Goal: Book appointment/travel/reservation

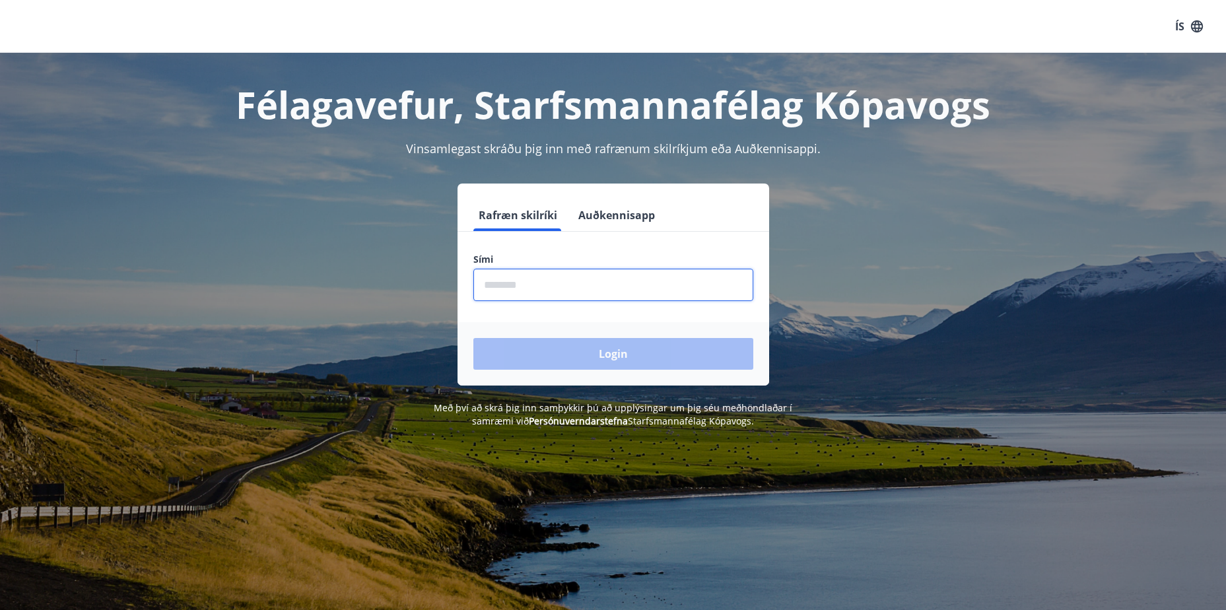
click at [487, 288] on input "phone" at bounding box center [613, 285] width 280 height 32
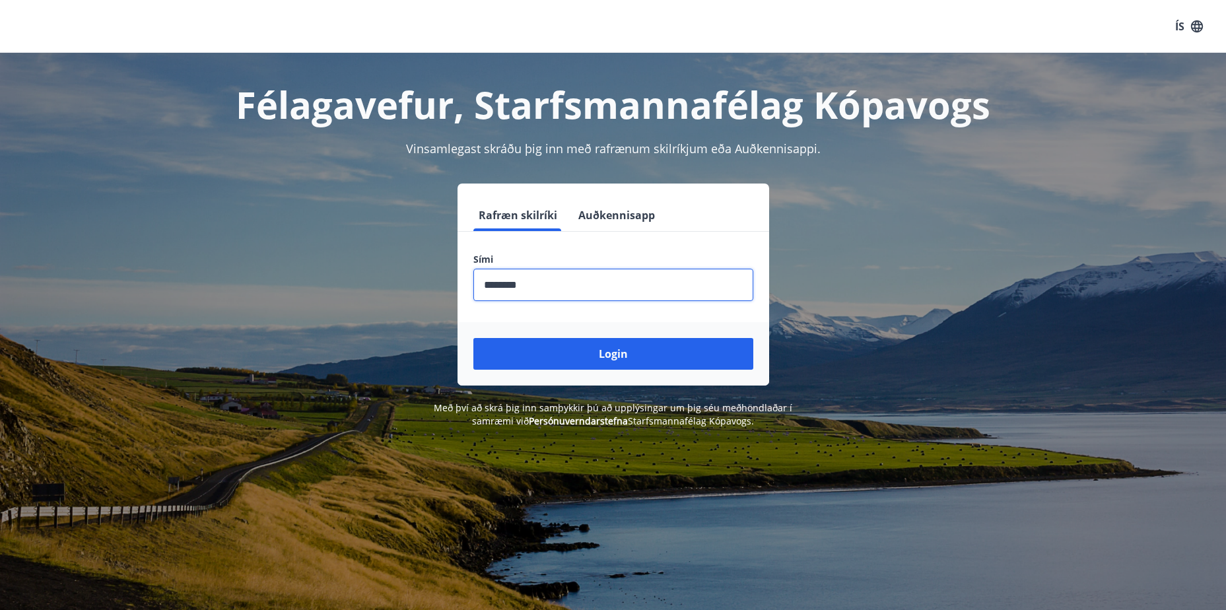
type input "********"
click at [473, 338] on button "Login" at bounding box center [613, 354] width 280 height 32
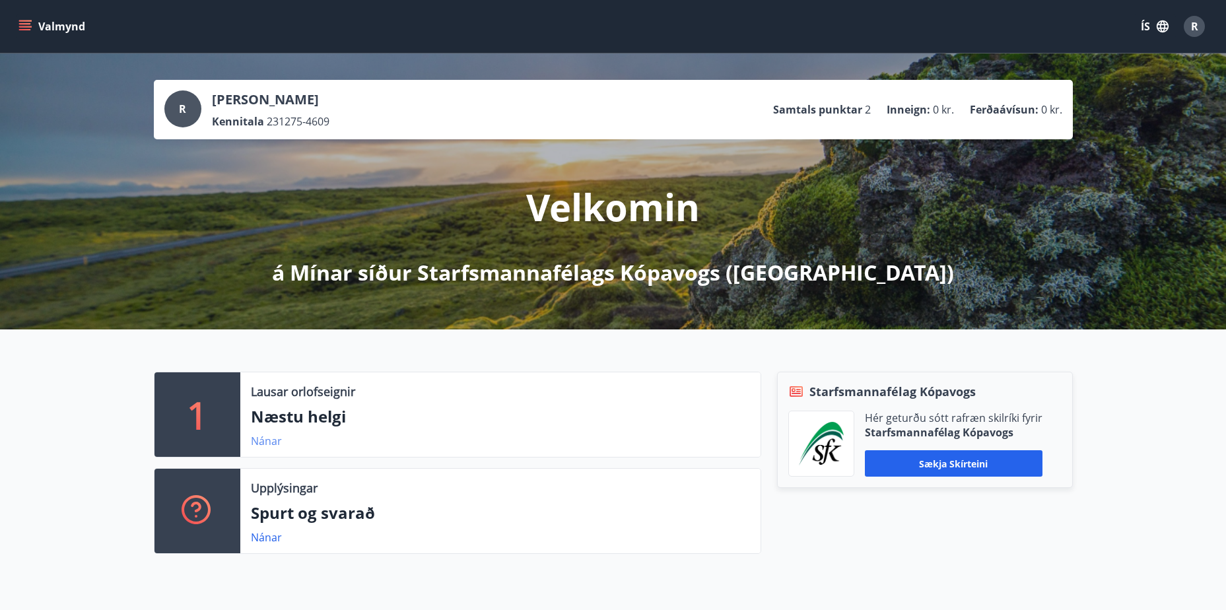
click at [274, 434] on link "Nánar" at bounding box center [266, 441] width 31 height 15
click at [27, 23] on icon "menu" at bounding box center [25, 23] width 12 height 1
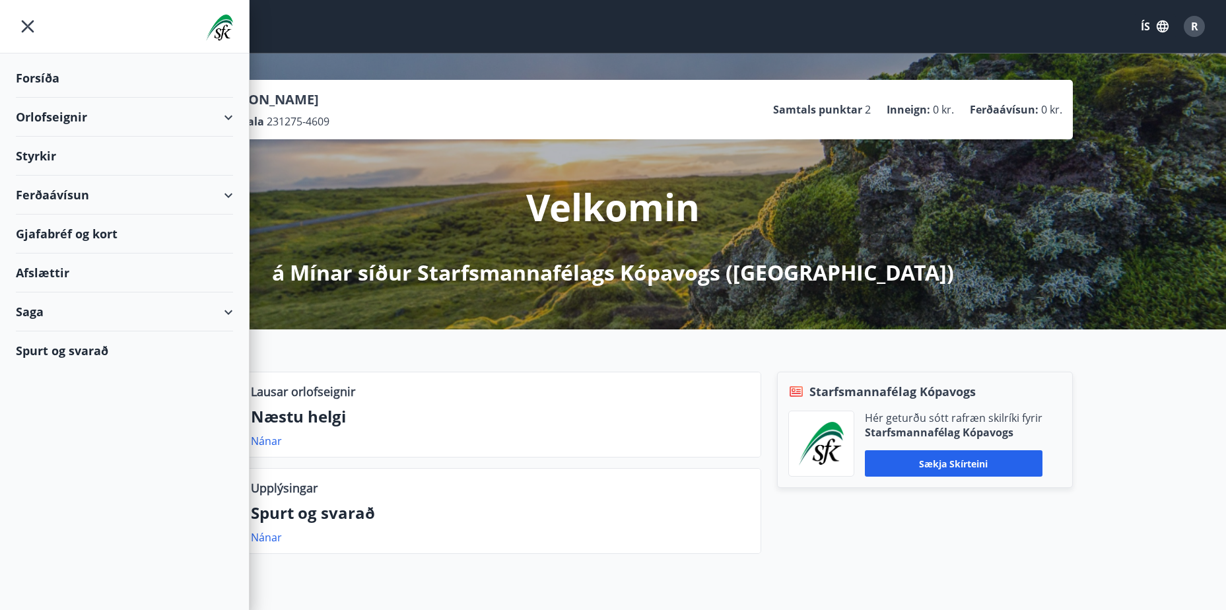
click at [38, 267] on div "Afslættir" at bounding box center [124, 272] width 217 height 39
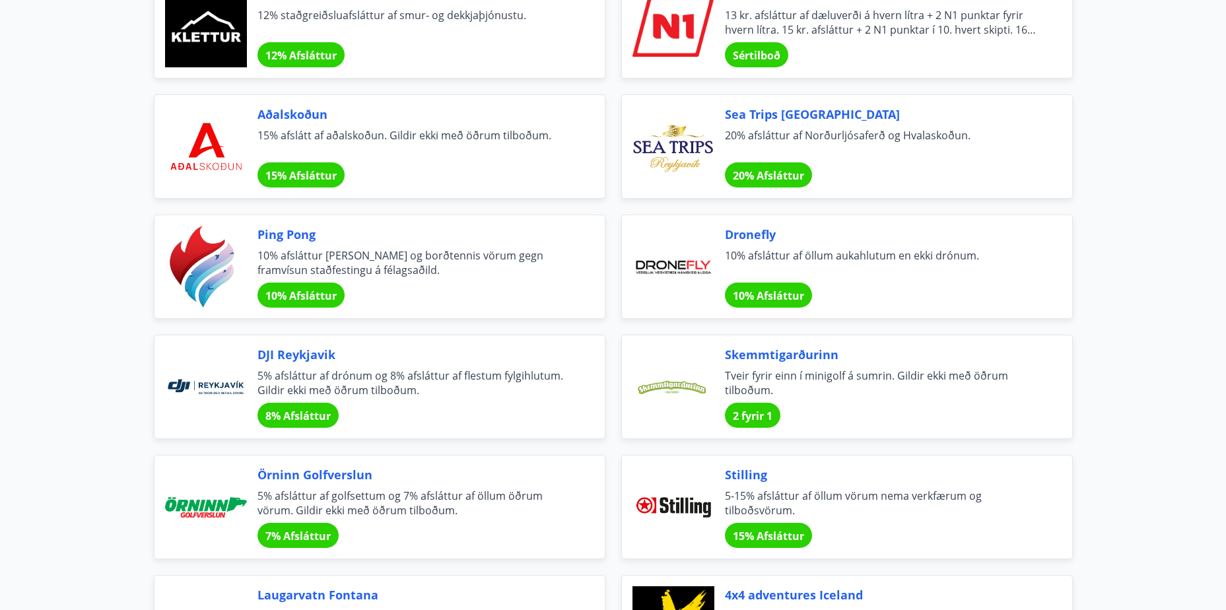
scroll to position [2593, 0]
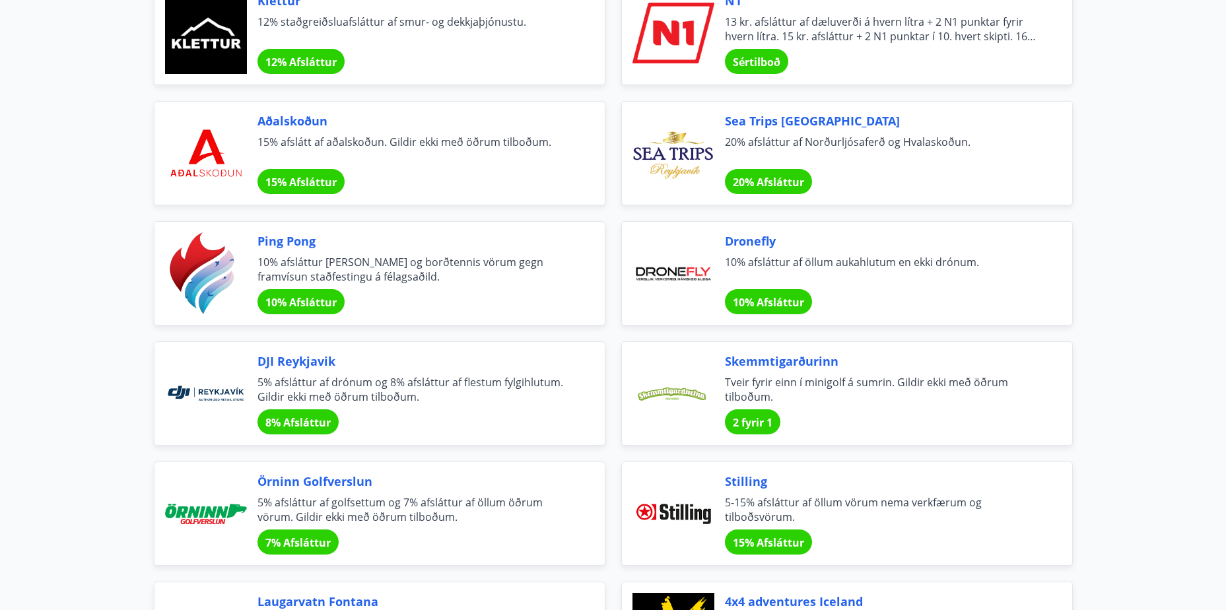
click at [199, 161] on div at bounding box center [206, 153] width 82 height 82
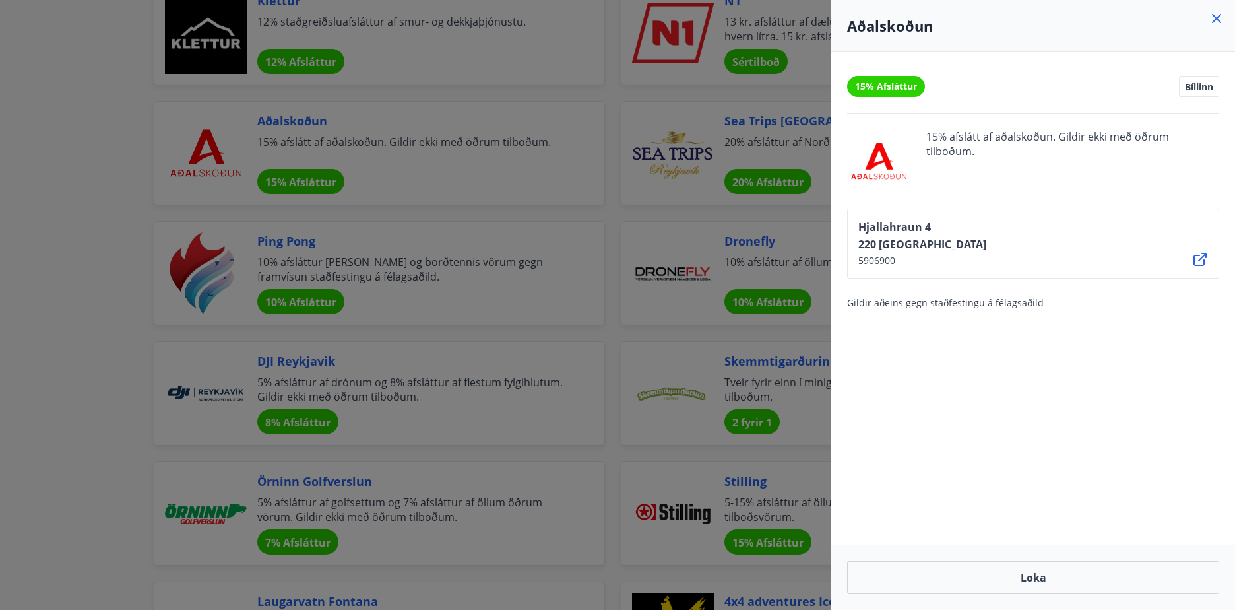
drag, startPoint x: 63, startPoint y: 55, endPoint x: 73, endPoint y: 36, distance: 21.0
click at [67, 49] on div at bounding box center [617, 305] width 1235 height 610
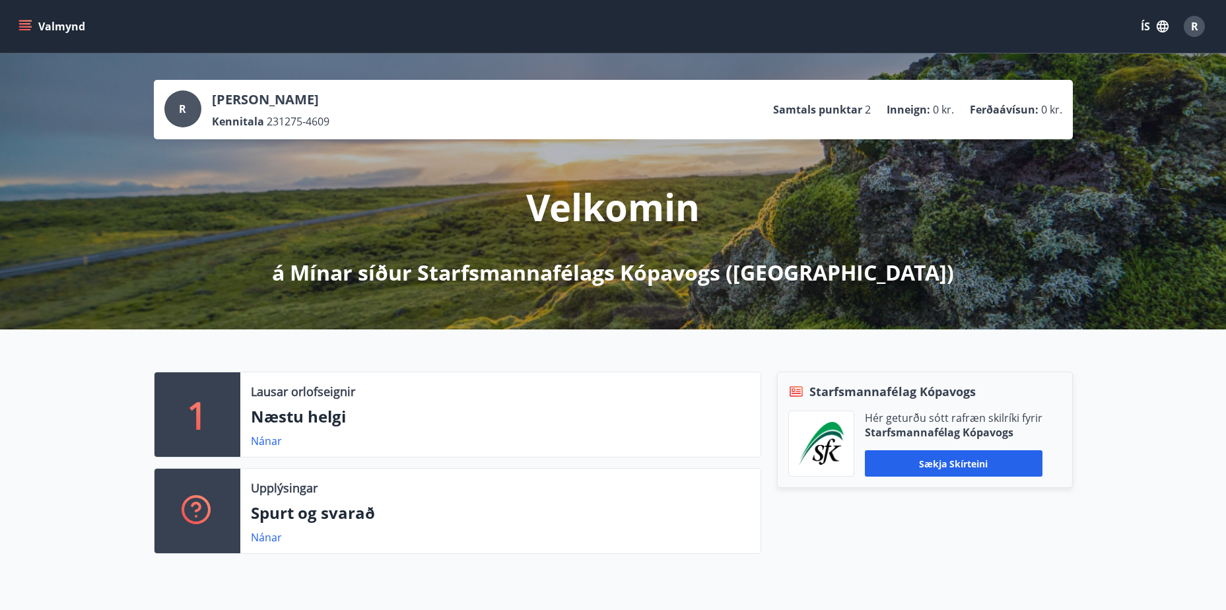
click at [26, 17] on button "Valmynd" at bounding box center [53, 27] width 75 height 24
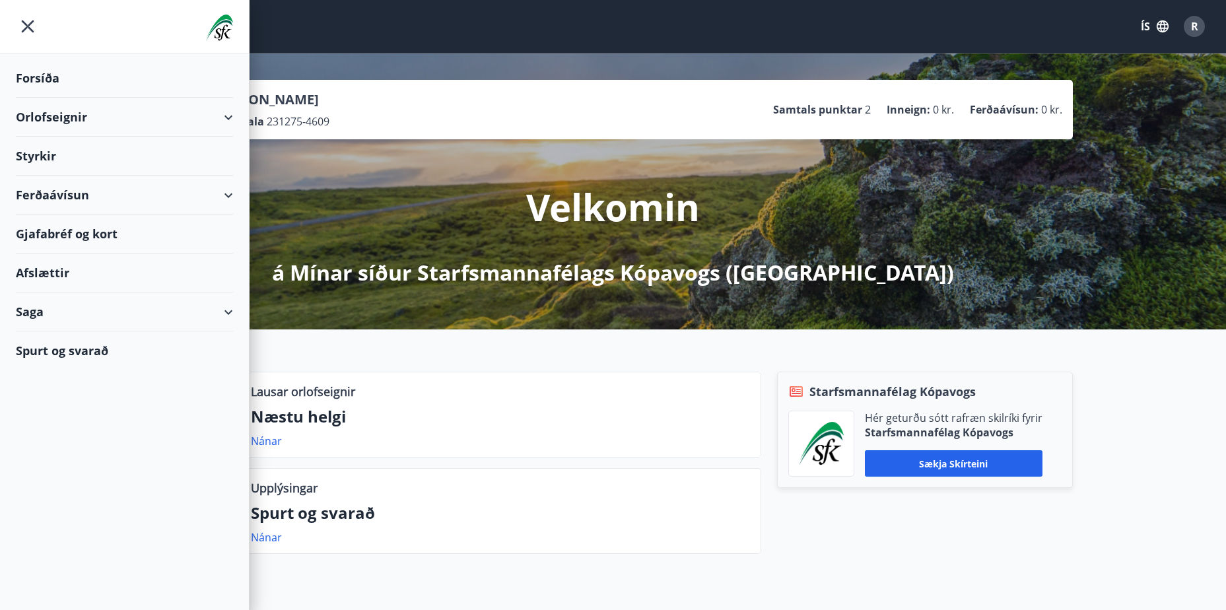
click at [54, 112] on div "Orlofseignir" at bounding box center [124, 117] width 217 height 39
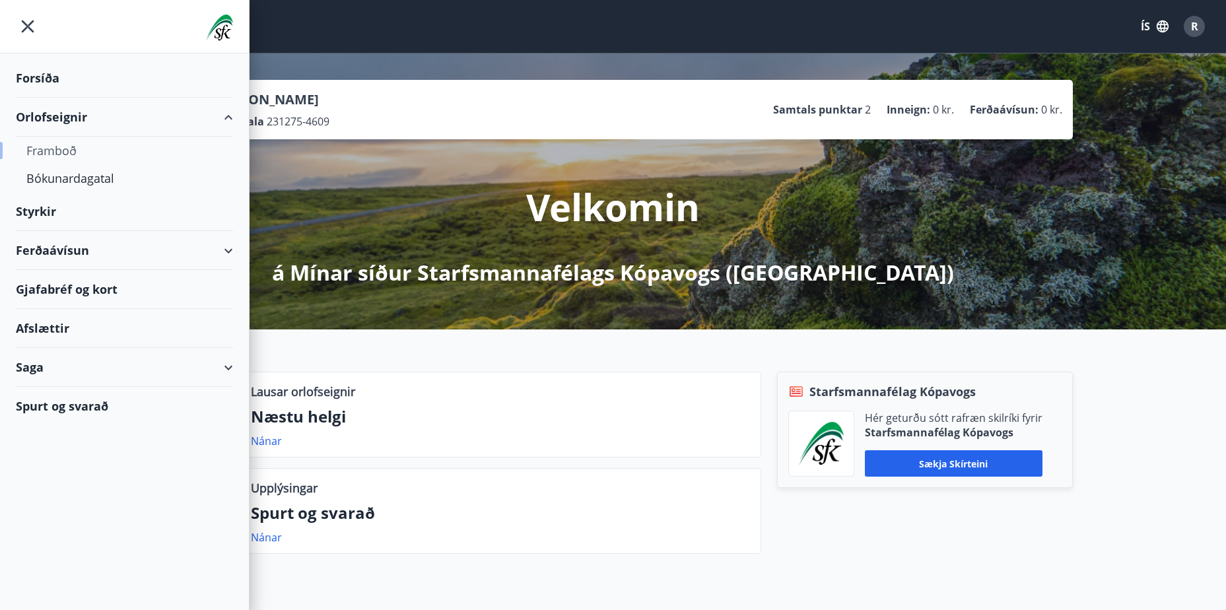
click at [52, 149] on div "Framboð" at bounding box center [124, 151] width 196 height 28
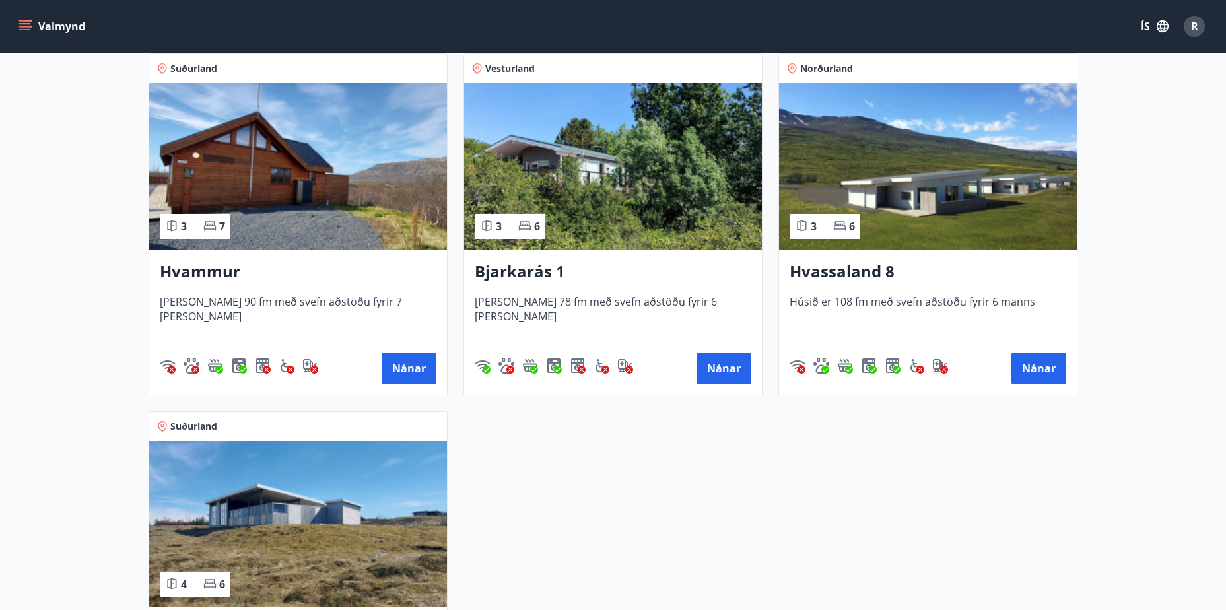
scroll to position [581, 0]
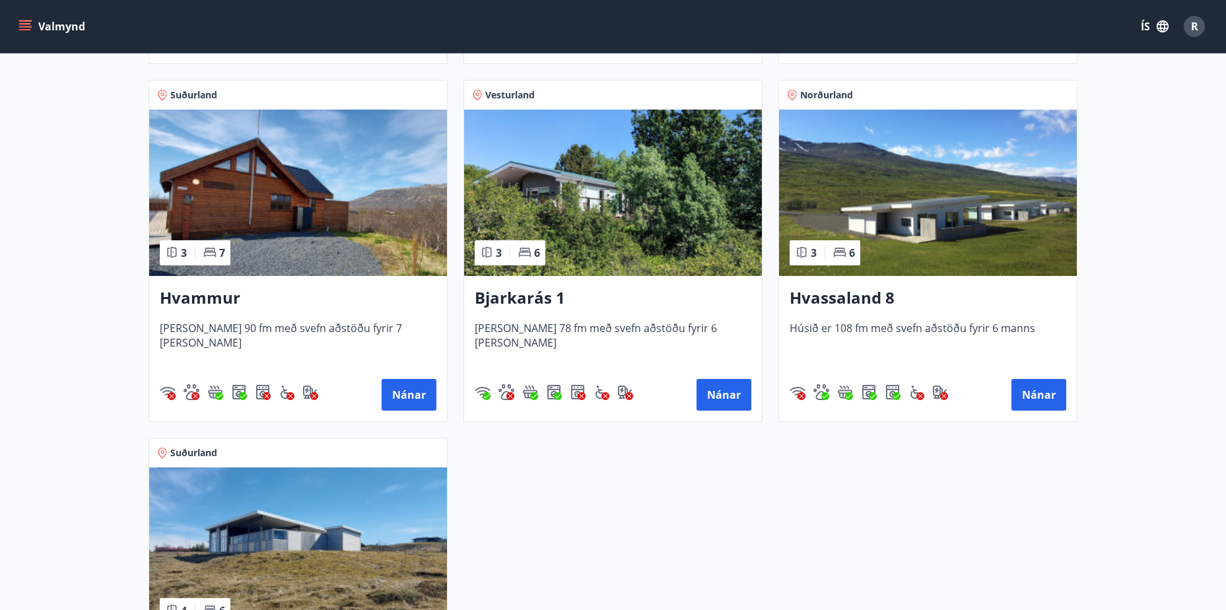
click at [199, 300] on h3 "Hvammur" at bounding box center [298, 298] width 277 height 24
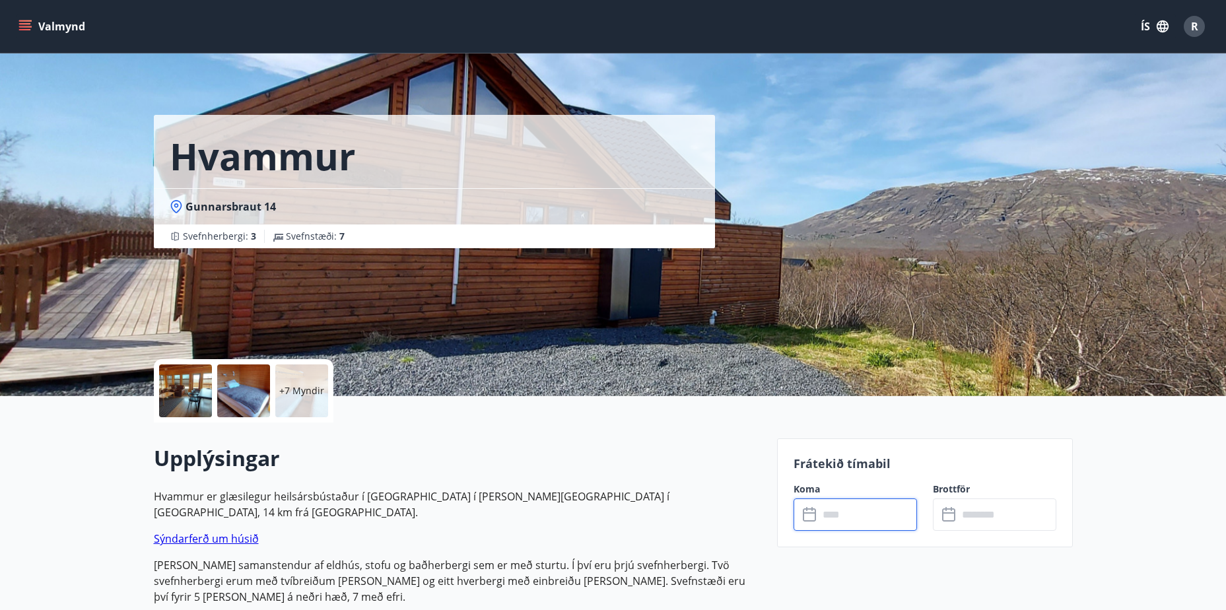
click at [825, 509] on input "text" at bounding box center [867, 514] width 98 height 32
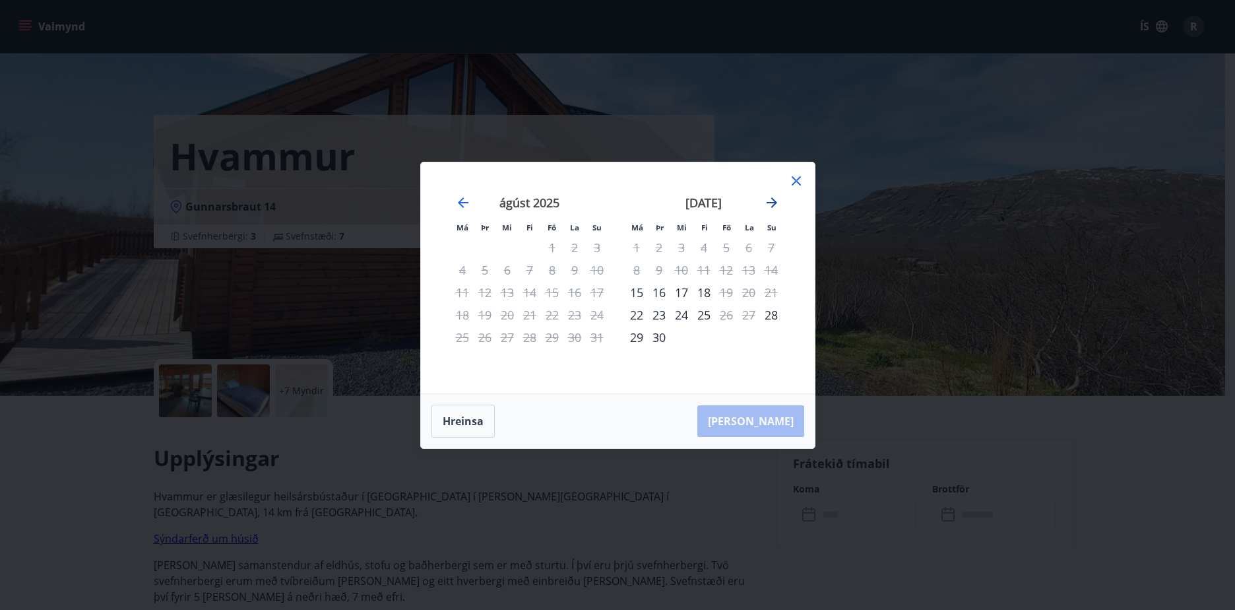
click at [770, 203] on icon "Move forward to switch to the next month." at bounding box center [772, 203] width 16 height 16
drag, startPoint x: 777, startPoint y: 195, endPoint x: 783, endPoint y: 191, distance: 7.4
click at [781, 192] on div "[DATE] 1 2 3 4 5 6 7 8 9 10 11 12 13 14 15 16 17 18 19 20 21 22 23 24 25 26 27 …" at bounding box center [618, 277] width 362 height 199
click at [772, 198] on icon "Move forward to switch to the next month." at bounding box center [772, 202] width 11 height 11
click at [768, 199] on icon "Move forward to switch to the next month." at bounding box center [772, 203] width 16 height 16
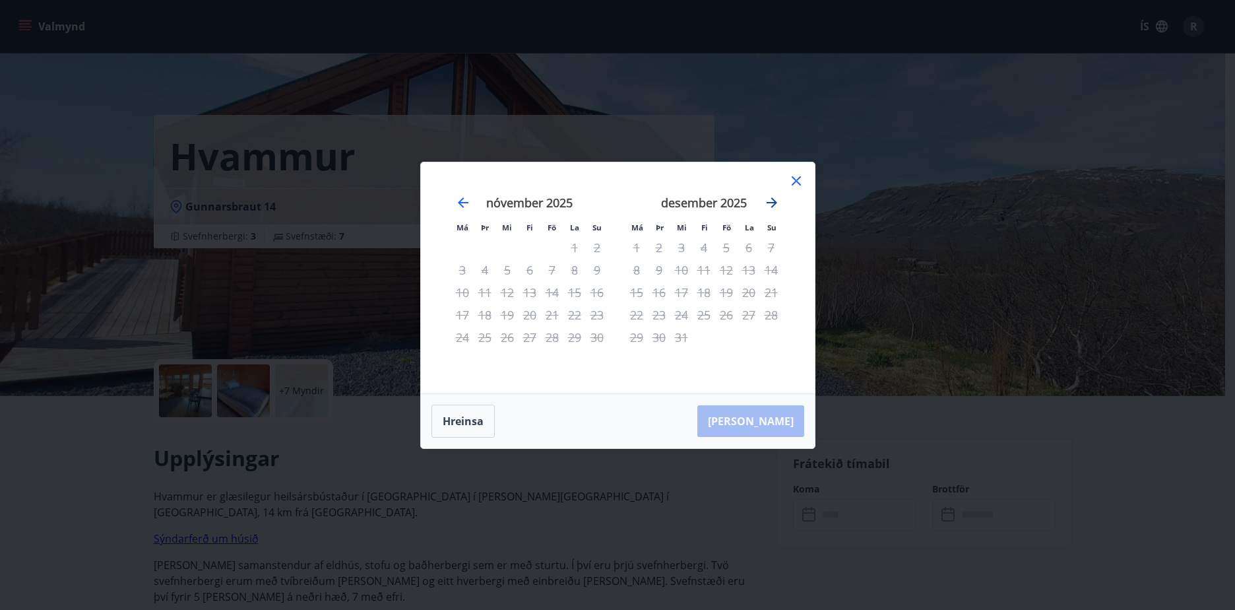
click at [770, 202] on icon "Move forward to switch to the next month." at bounding box center [772, 202] width 11 height 11
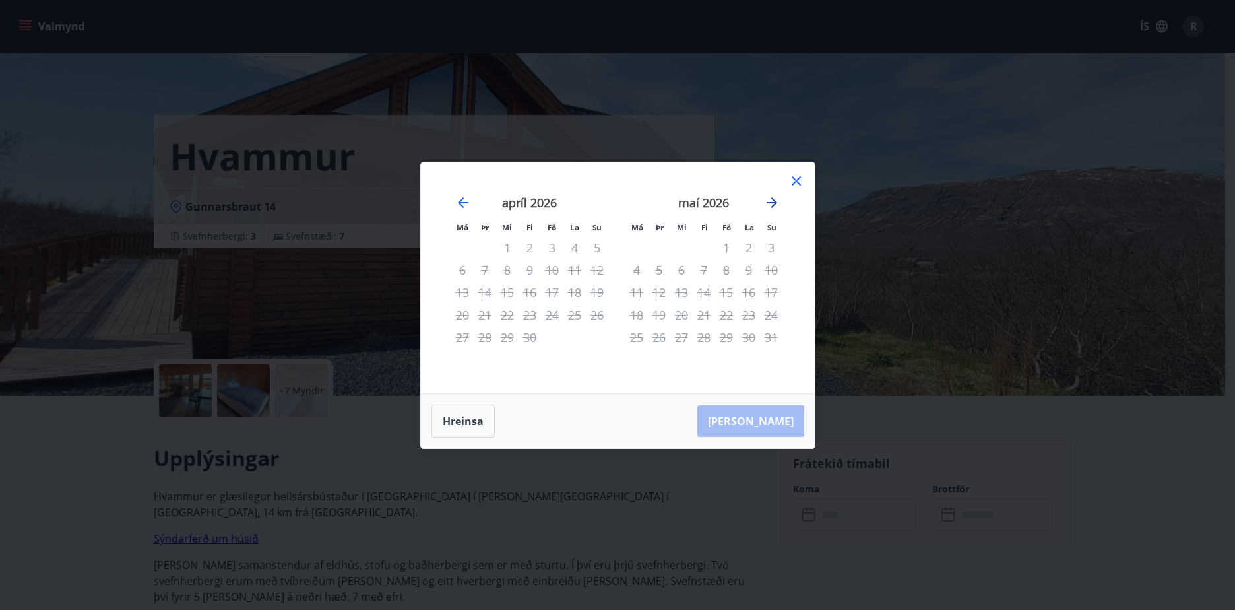
click at [770, 202] on icon "Move forward to switch to the next month." at bounding box center [772, 202] width 11 height 11
click at [464, 202] on icon "Move backward to switch to the previous month." at bounding box center [463, 202] width 11 height 11
click at [796, 178] on icon at bounding box center [797, 181] width 16 height 16
